Goal: Task Accomplishment & Management: Use online tool/utility

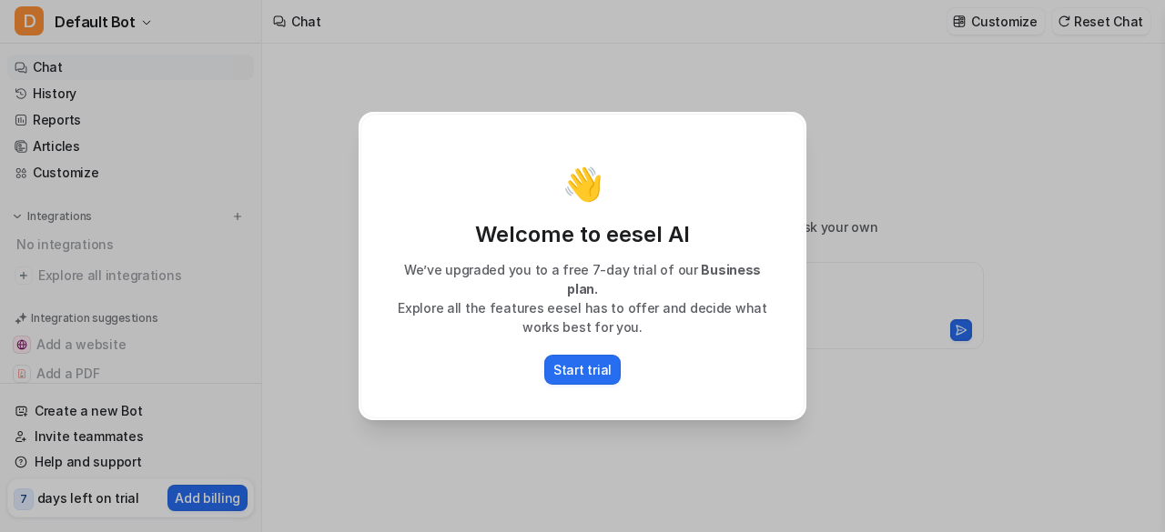
type textarea "**********"
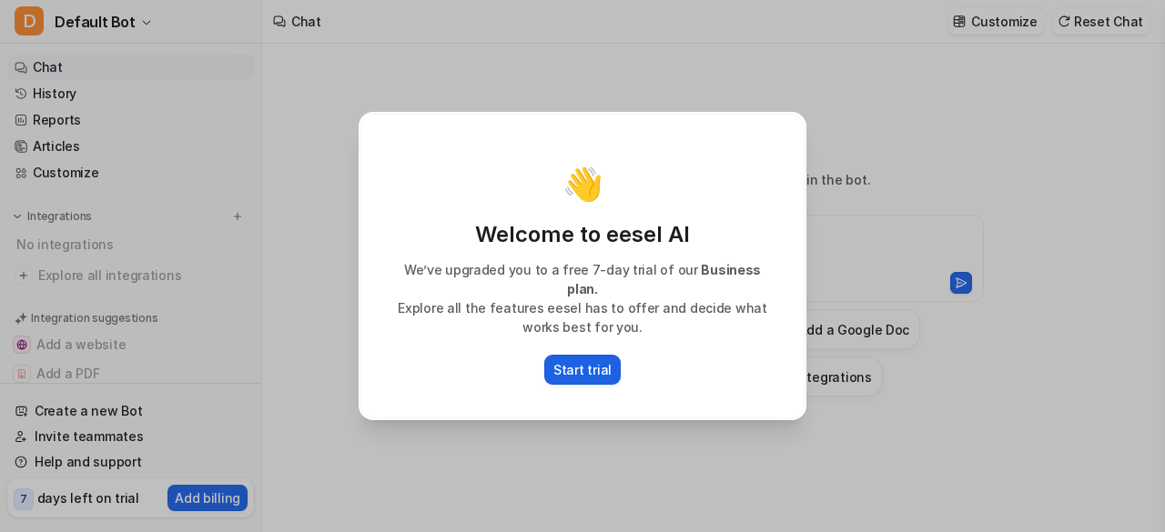
click at [592, 363] on p "Start trial" at bounding box center [582, 369] width 58 height 19
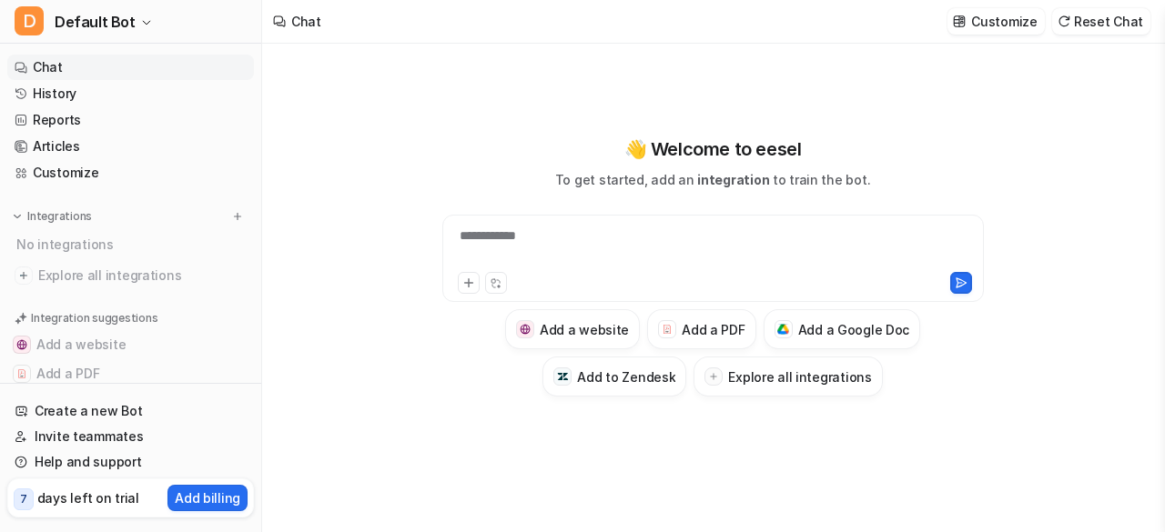
click at [555, 240] on div "**********" at bounding box center [713, 248] width 533 height 42
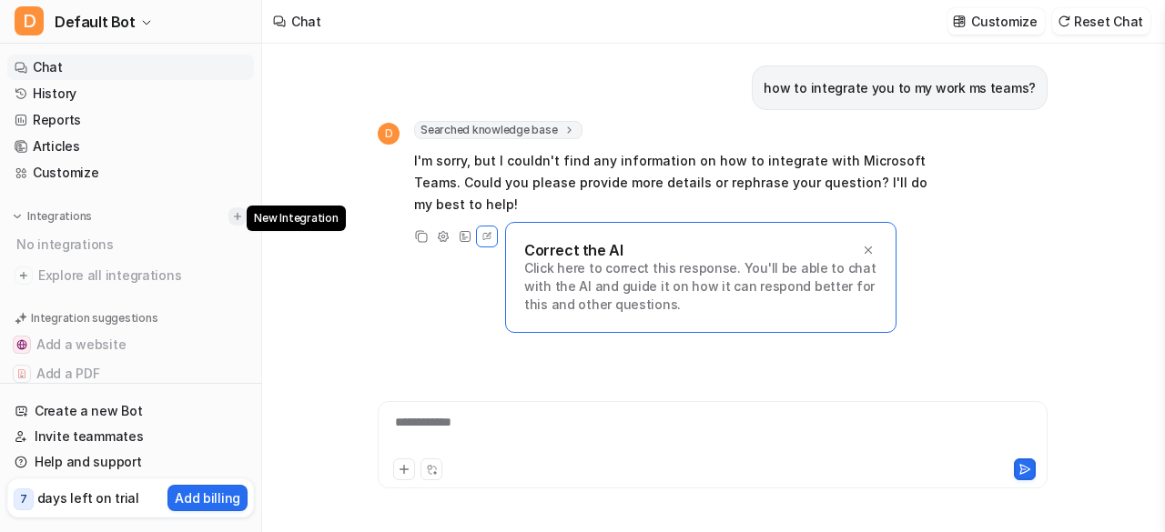
click at [231, 216] on img at bounding box center [237, 216] width 13 height 13
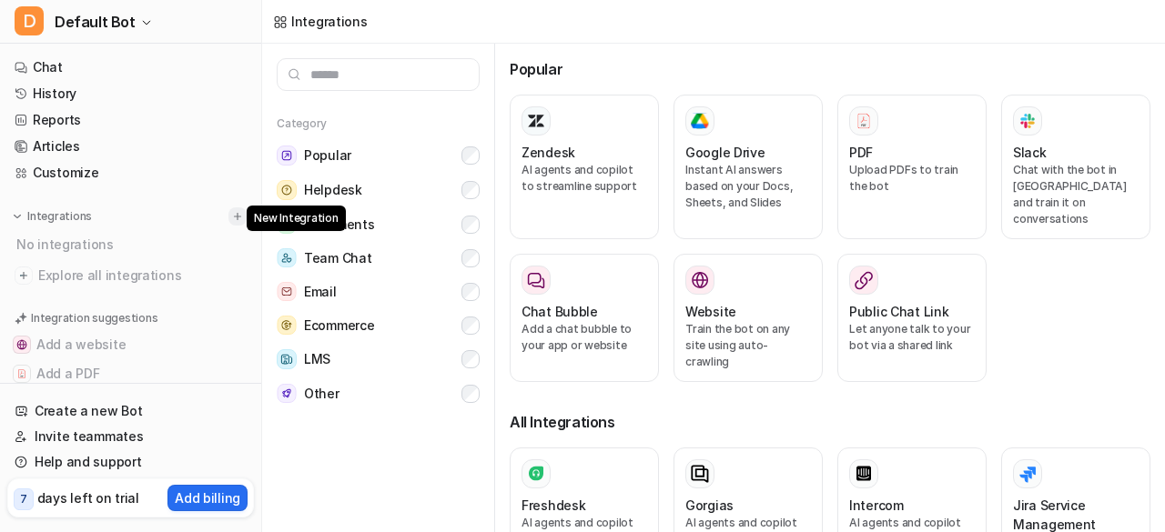
click at [231, 216] on img at bounding box center [237, 216] width 13 height 13
click at [377, 262] on button "Team Chat" at bounding box center [378, 258] width 203 height 34
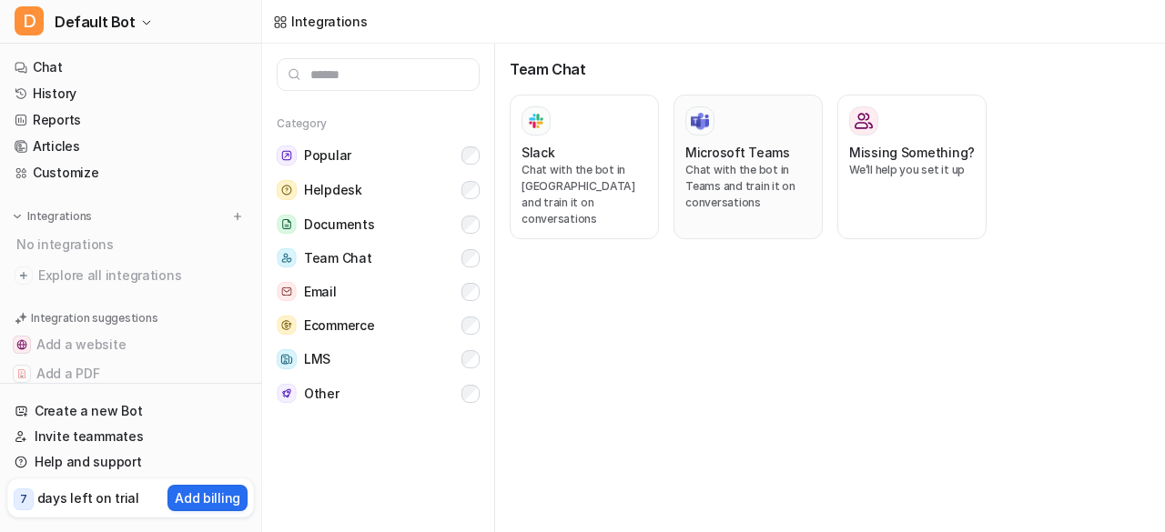
click at [715, 165] on p "Chat with the bot in Teams and train it on conversations" at bounding box center [748, 186] width 126 height 49
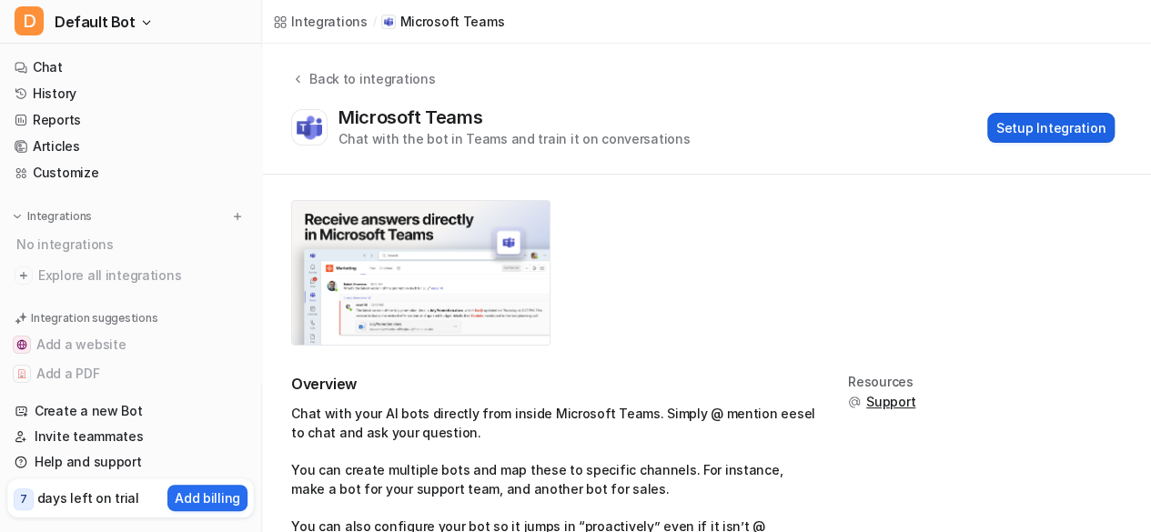
click at [1026, 136] on button "Setup Integration" at bounding box center [1050, 128] width 127 height 30
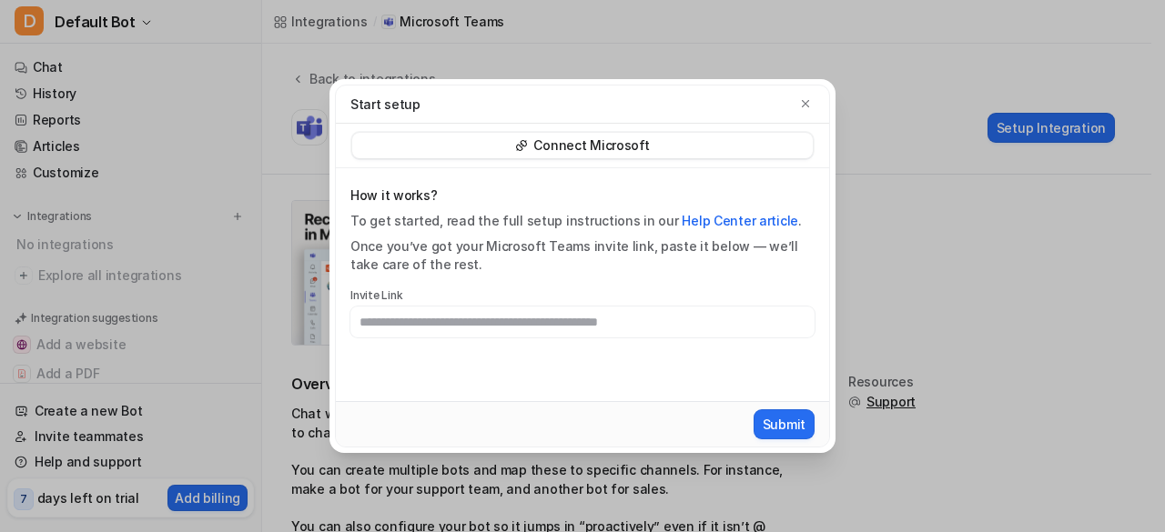
click at [628, 145] on p "Connect Microsoft" at bounding box center [591, 145] width 116 height 18
click at [501, 148] on div "Connect Microsoft" at bounding box center [582, 145] width 460 height 25
click at [500, 149] on div "Connect Microsoft" at bounding box center [582, 145] width 460 height 25
click at [585, 139] on p "Connect Microsoft" at bounding box center [591, 145] width 116 height 18
click at [610, 137] on p "Connect Microsoft" at bounding box center [591, 145] width 116 height 18
